Goal: Information Seeking & Learning: Learn about a topic

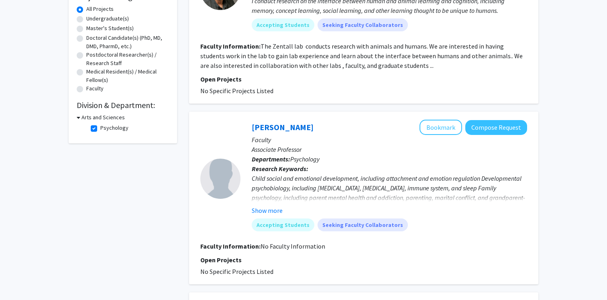
scroll to position [251, 0]
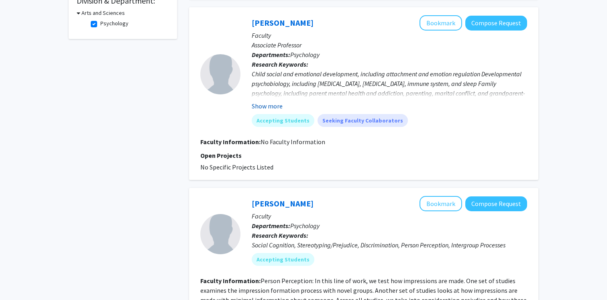
click at [272, 105] on button "Show more" at bounding box center [267, 106] width 31 height 10
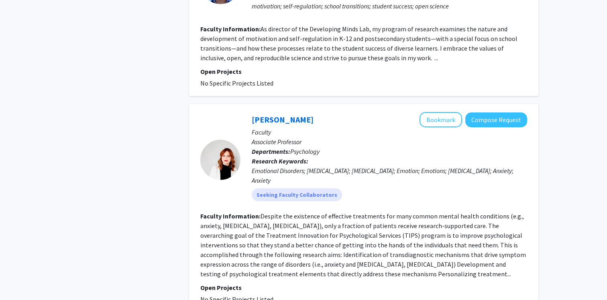
scroll to position [1741, 0]
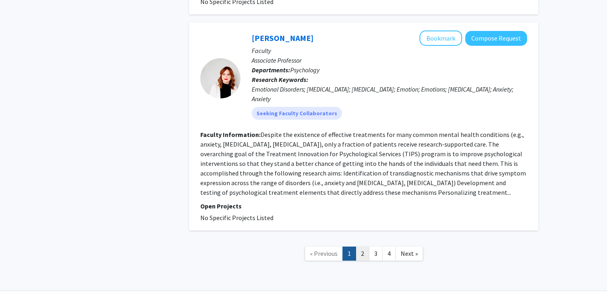
click at [361, 246] on link "2" at bounding box center [362, 253] width 14 height 14
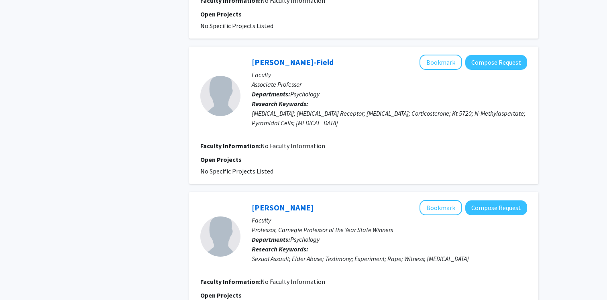
scroll to position [1256, 0]
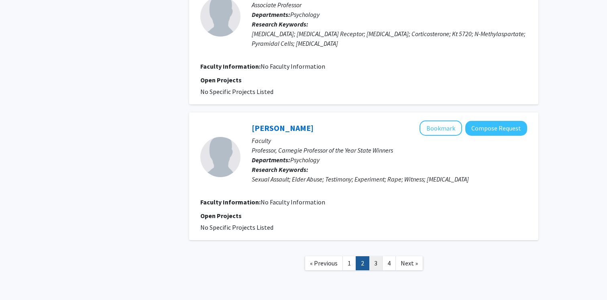
click at [374, 256] on link "3" at bounding box center [376, 263] width 14 height 14
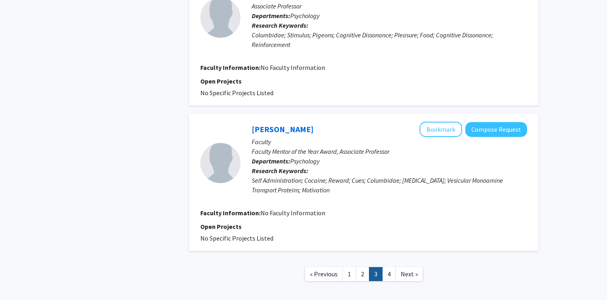
scroll to position [1112, 0]
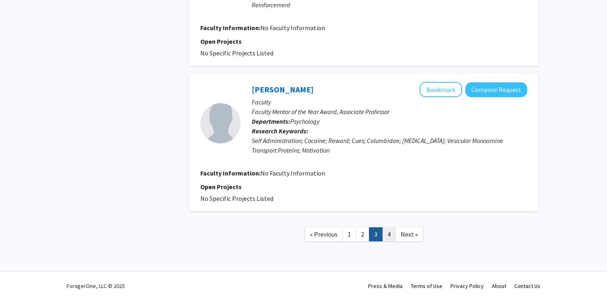
click at [386, 231] on link "4" at bounding box center [389, 234] width 14 height 14
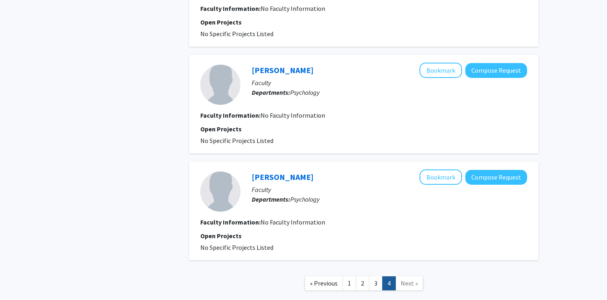
scroll to position [357, 0]
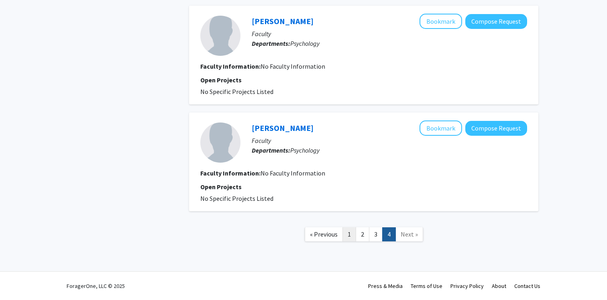
click at [345, 235] on link "1" at bounding box center [349, 234] width 14 height 14
